Goal: Register for event/course

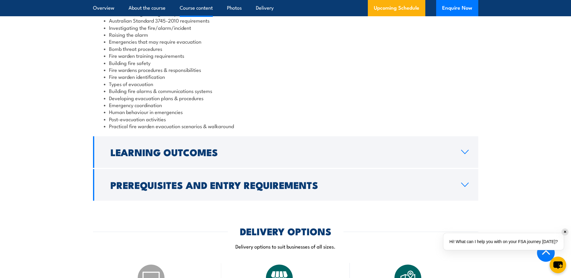
scroll to position [663, 0]
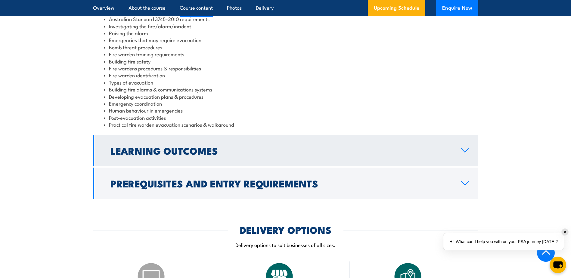
click at [224, 154] on h2 "Learning Outcomes" at bounding box center [281, 150] width 341 height 8
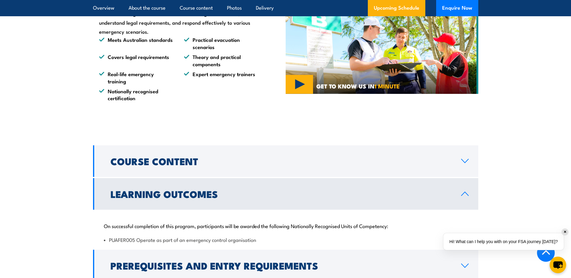
scroll to position [542, 0]
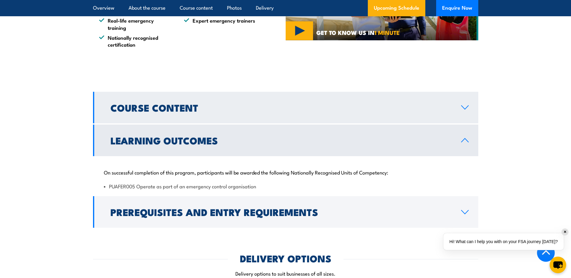
click at [205, 113] on link "Course Content" at bounding box center [286, 108] width 386 height 32
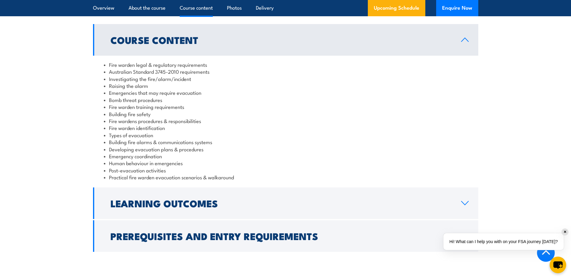
scroll to position [663, 0]
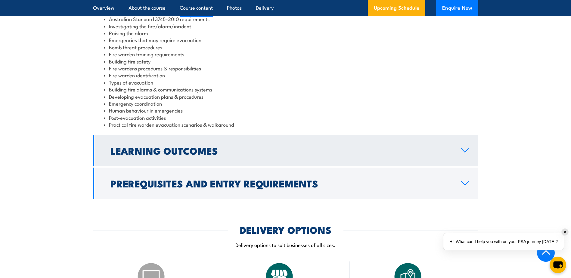
click at [224, 150] on h2 "Learning Outcomes" at bounding box center [281, 150] width 341 height 8
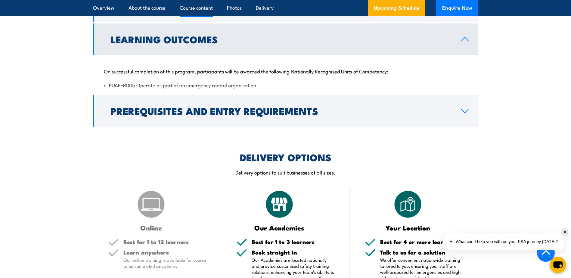
scroll to position [633, 0]
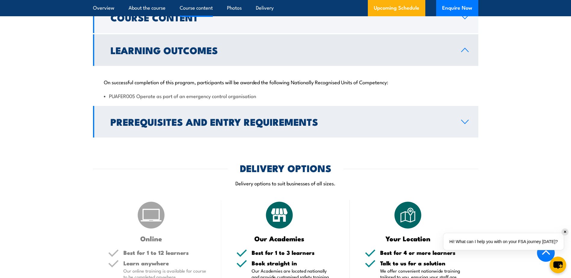
click at [215, 130] on link "Prerequisites and Entry Requirements" at bounding box center [286, 122] width 386 height 32
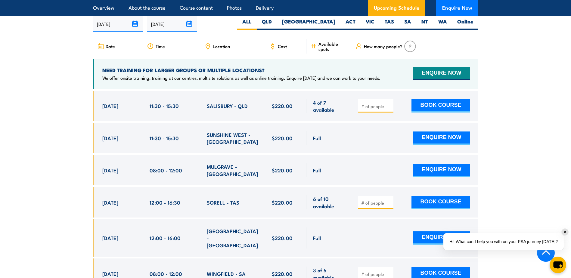
scroll to position [994, 0]
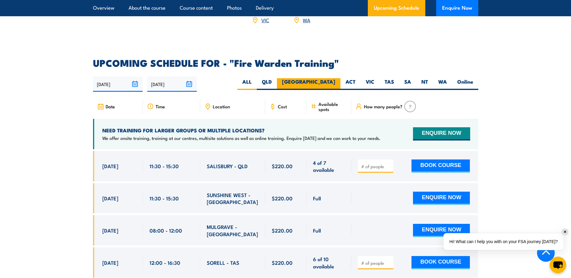
click at [334, 78] on label "[GEOGRAPHIC_DATA]" at bounding box center [309, 84] width 64 height 12
click at [336, 78] on input "[GEOGRAPHIC_DATA]" at bounding box center [338, 80] width 4 height 4
radio input "true"
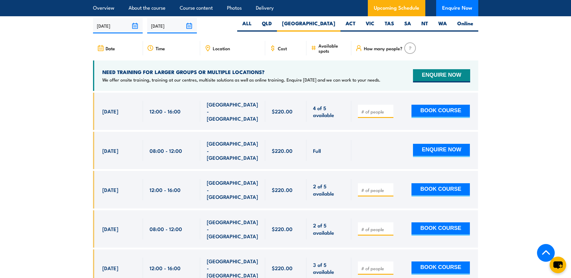
scroll to position [1132, 0]
